Goal: Information Seeking & Learning: Understand process/instructions

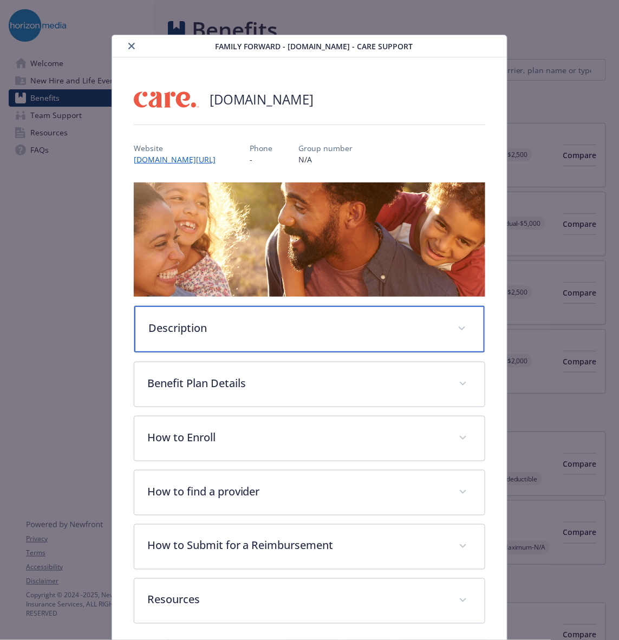
click at [321, 321] on p "Description" at bounding box center [296, 328] width 297 height 16
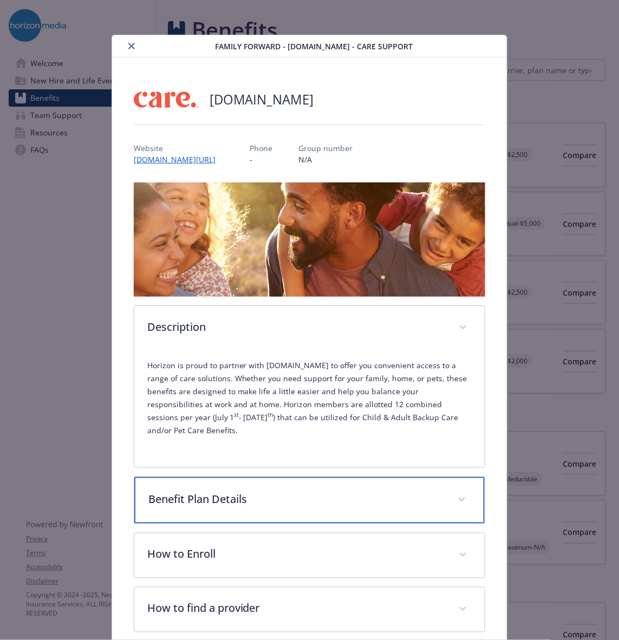
click at [285, 491] on p "Benefit Plan Details" at bounding box center [296, 499] width 297 height 16
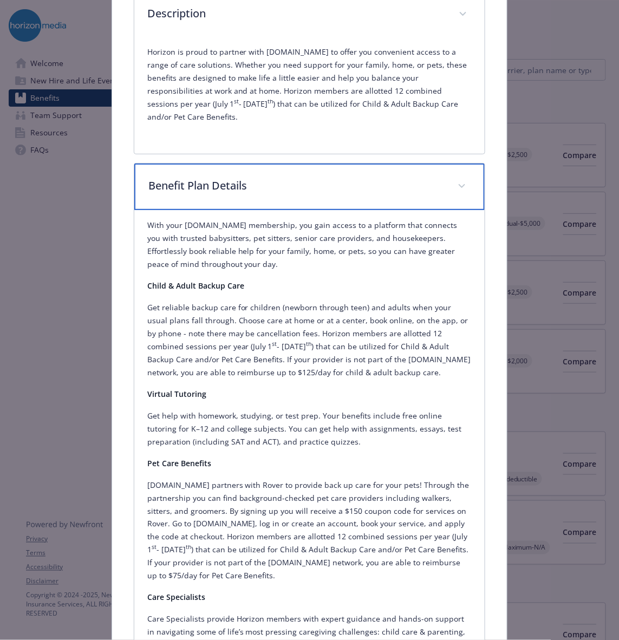
scroll to position [336, 0]
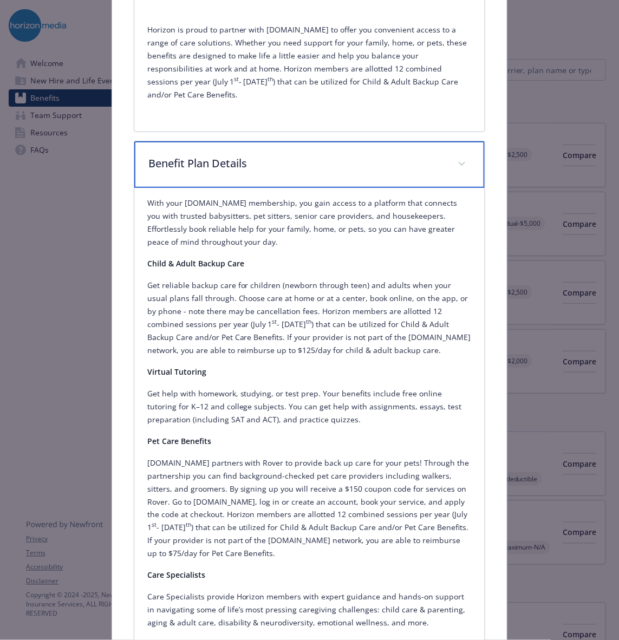
click at [398, 141] on div "Benefit Plan Details" at bounding box center [309, 164] width 351 height 47
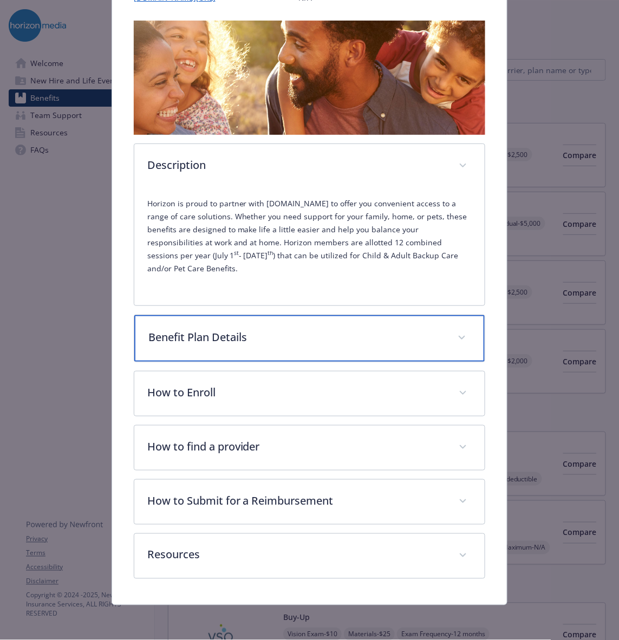
scroll to position [147, 0]
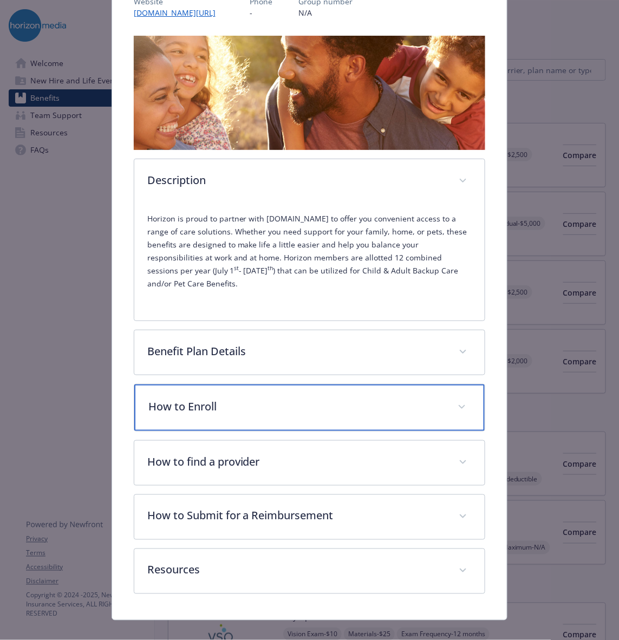
click at [405, 385] on div "How to Enroll" at bounding box center [309, 408] width 351 height 47
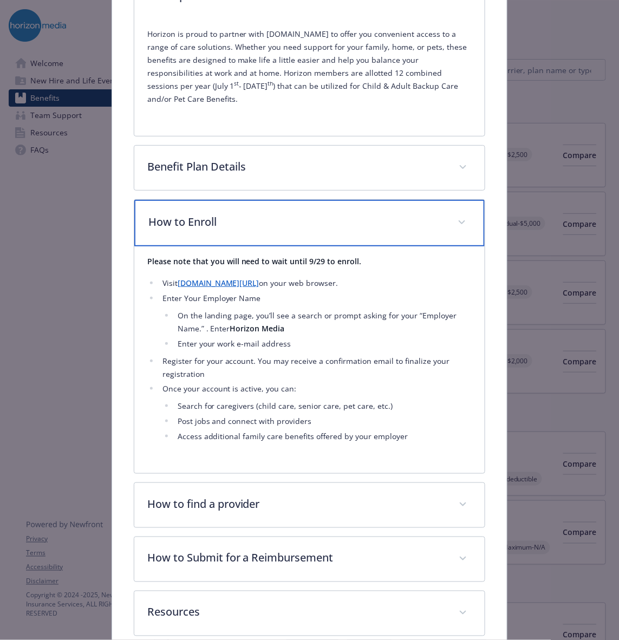
scroll to position [374, 0]
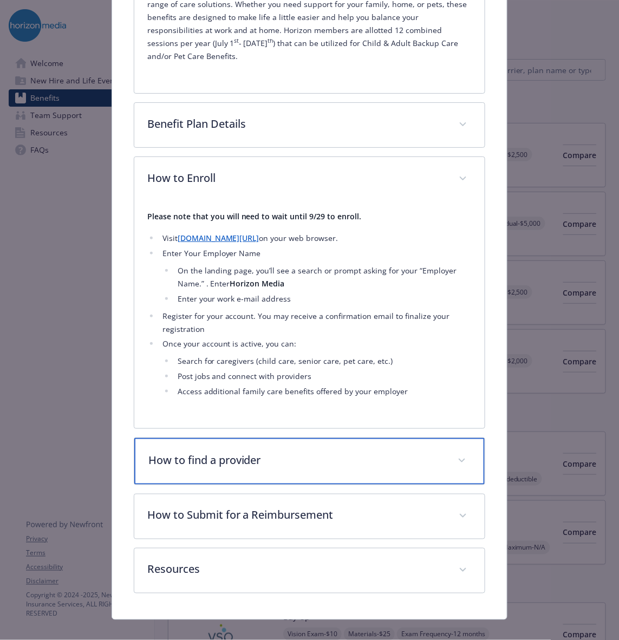
click at [327, 458] on div "How to find a provider" at bounding box center [309, 461] width 351 height 47
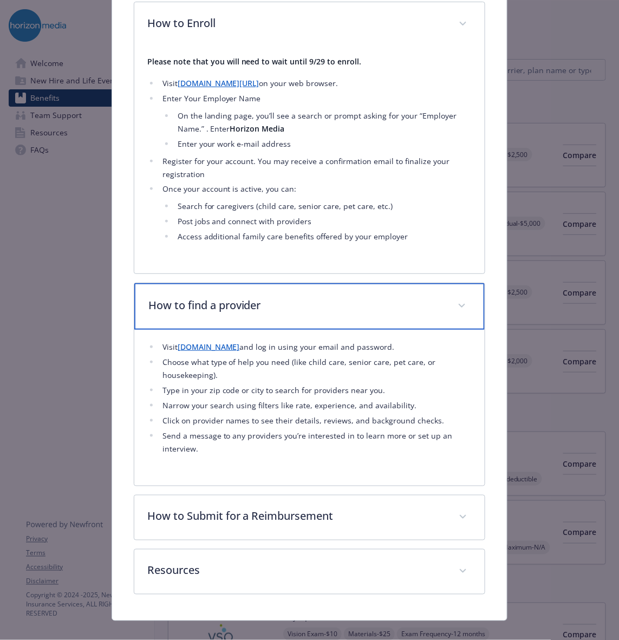
scroll to position [528, 0]
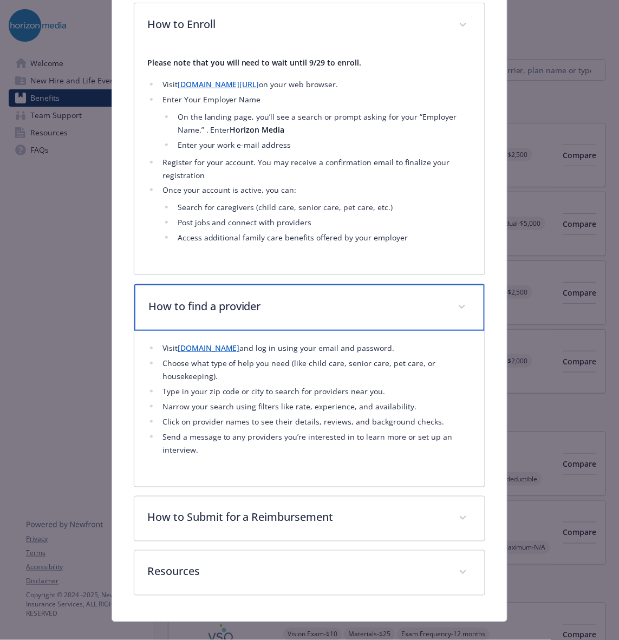
click at [292, 308] on div "How to find a provider" at bounding box center [309, 307] width 351 height 47
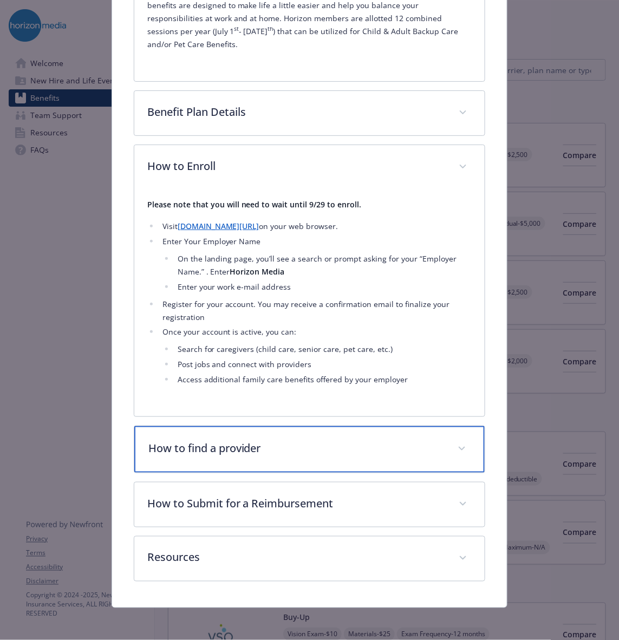
scroll to position [374, 0]
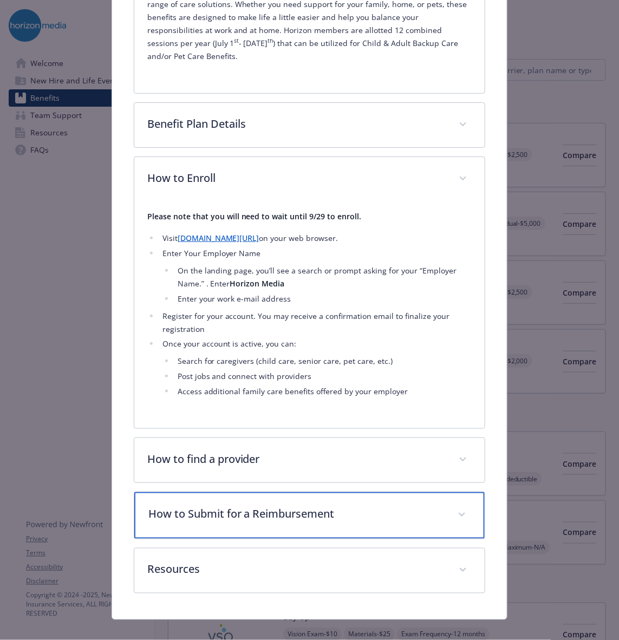
click at [336, 506] on p "How to Submit for a Reimbursement" at bounding box center [296, 514] width 297 height 16
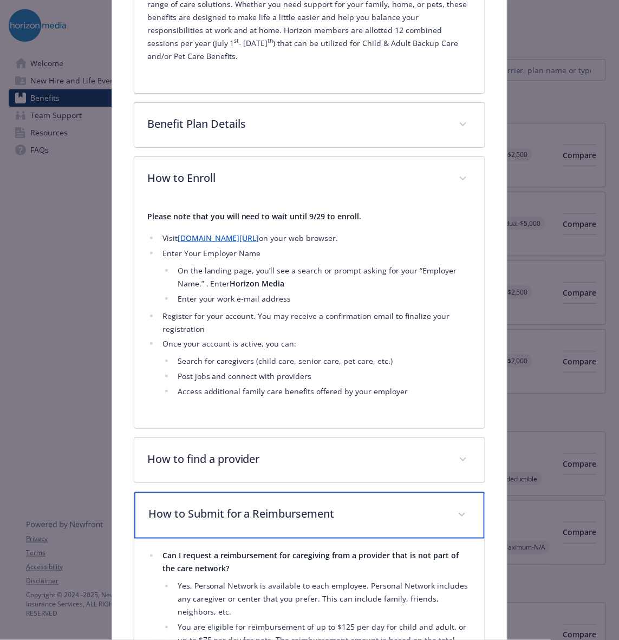
click at [410, 513] on div "How to Submit for a Reimbursement" at bounding box center [309, 515] width 351 height 47
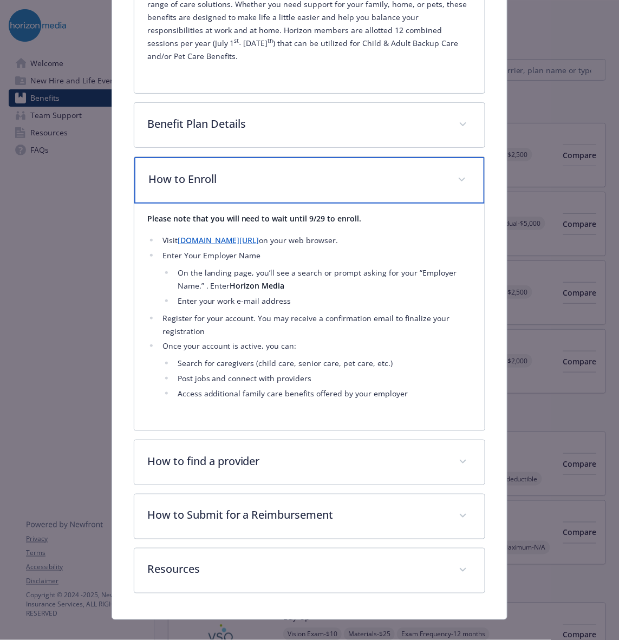
click at [453, 171] on span "details for plan Family Forward - Care.com - Care Support" at bounding box center [461, 179] width 17 height 17
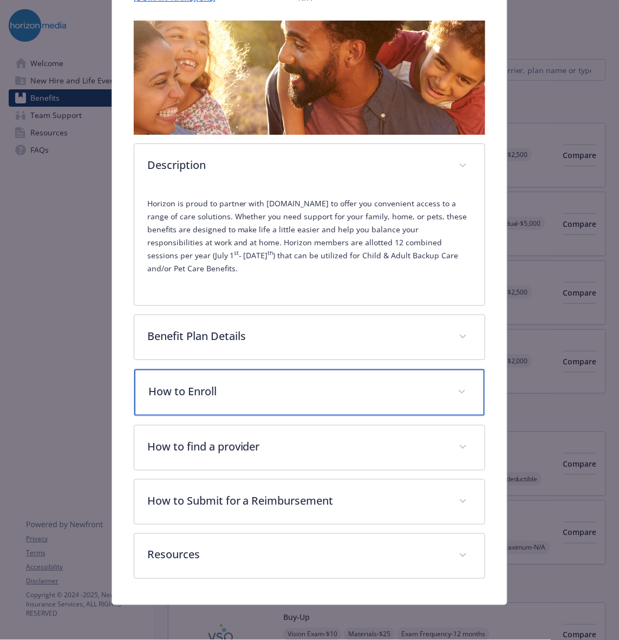
scroll to position [147, 0]
